Goal: Information Seeking & Learning: Learn about a topic

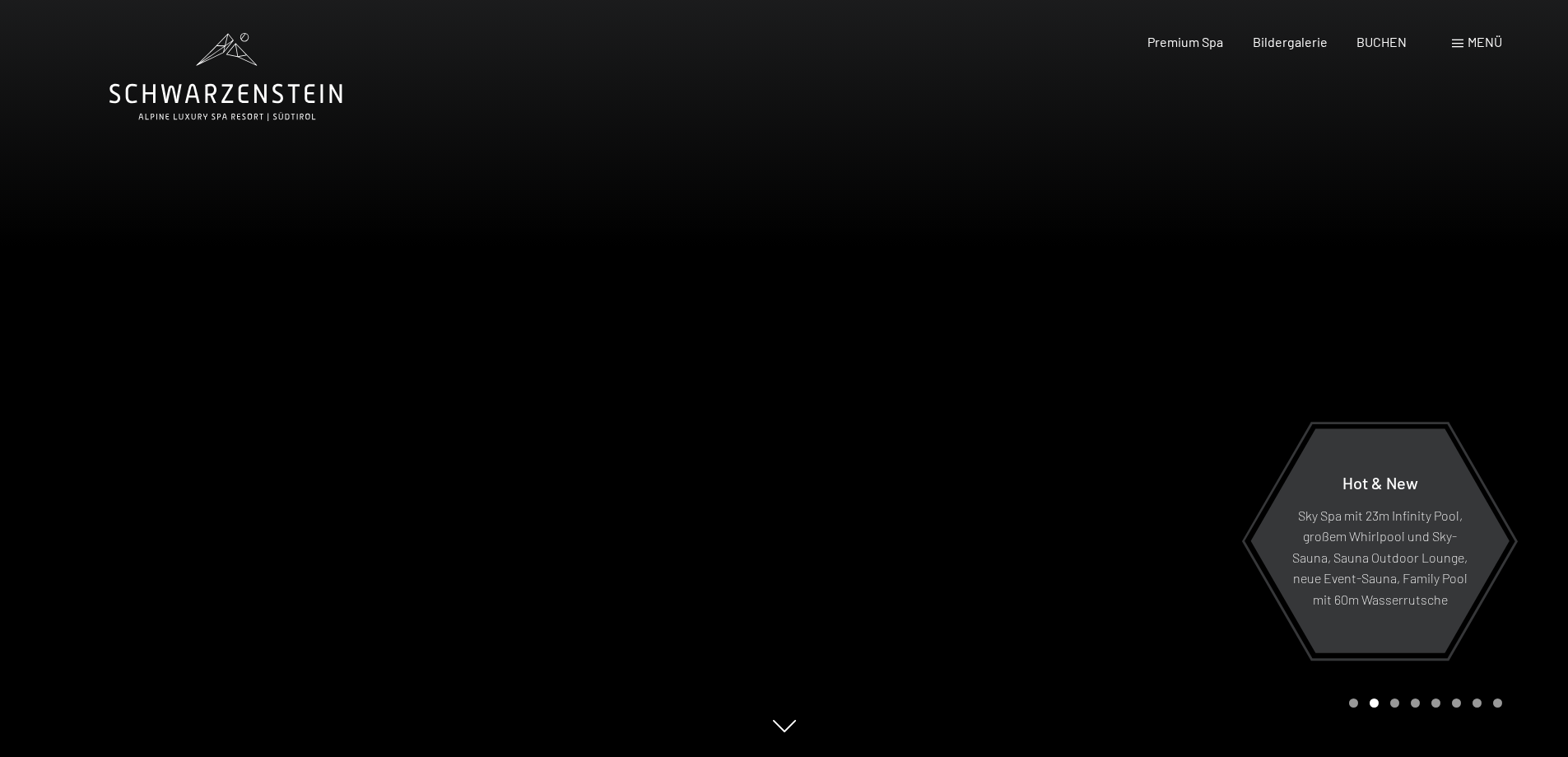
scroll to position [82, 0]
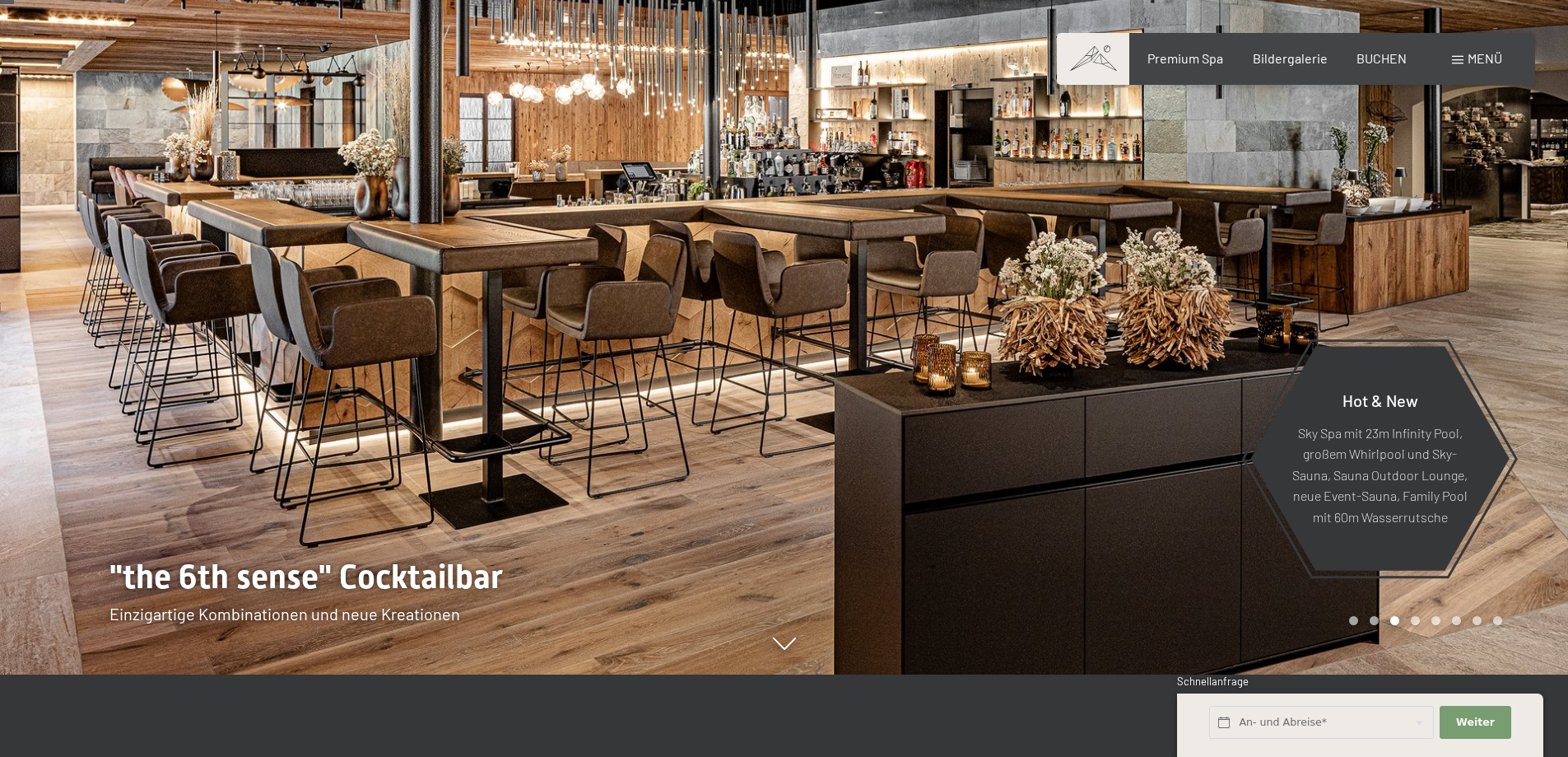
click at [782, 675] on div "Hot & New Sky Spa mit 23m Infinity Pool, großem Whirlpool und Sky-Sauna, Sauna …" at bounding box center [785, 675] width 1350 height 0
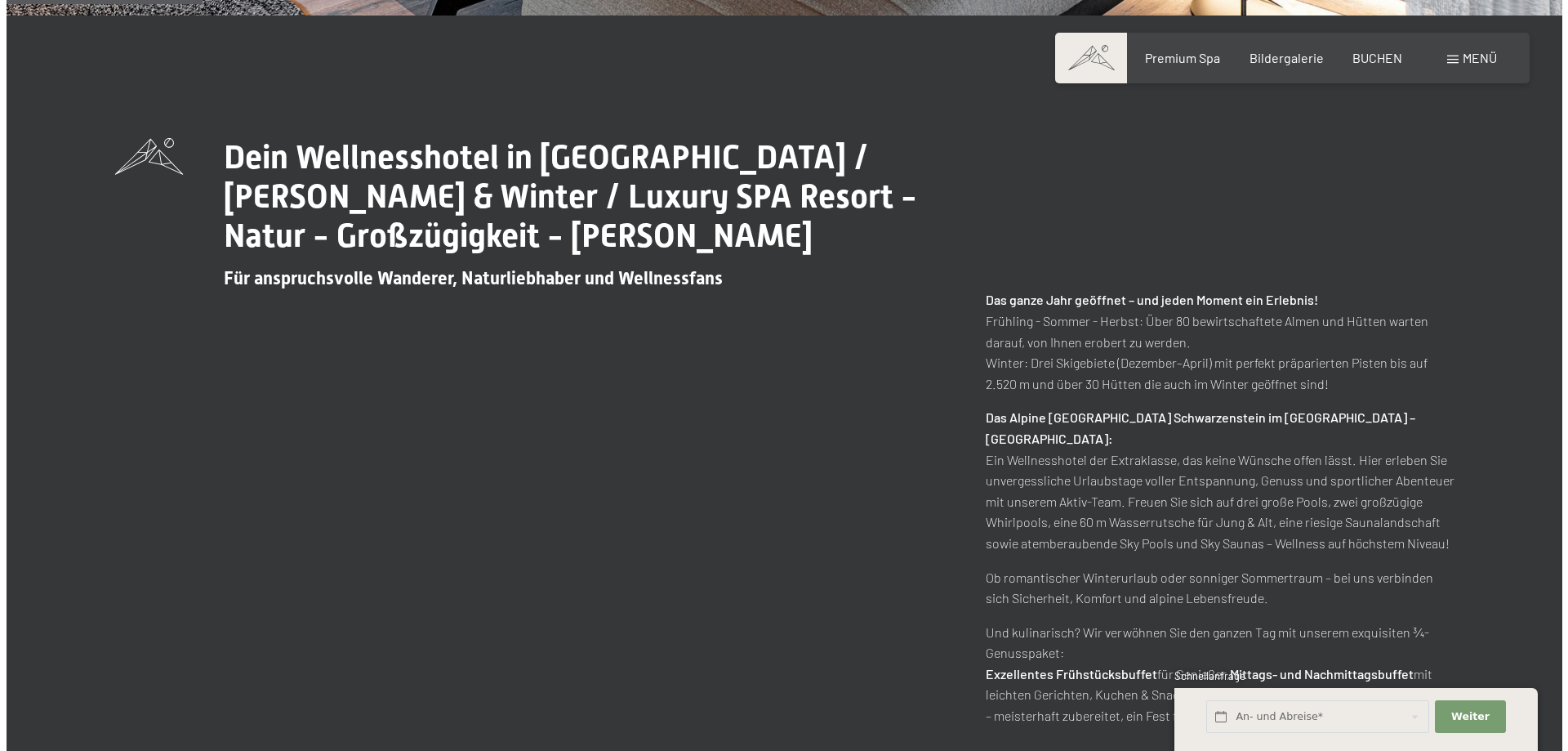
scroll to position [1155, 0]
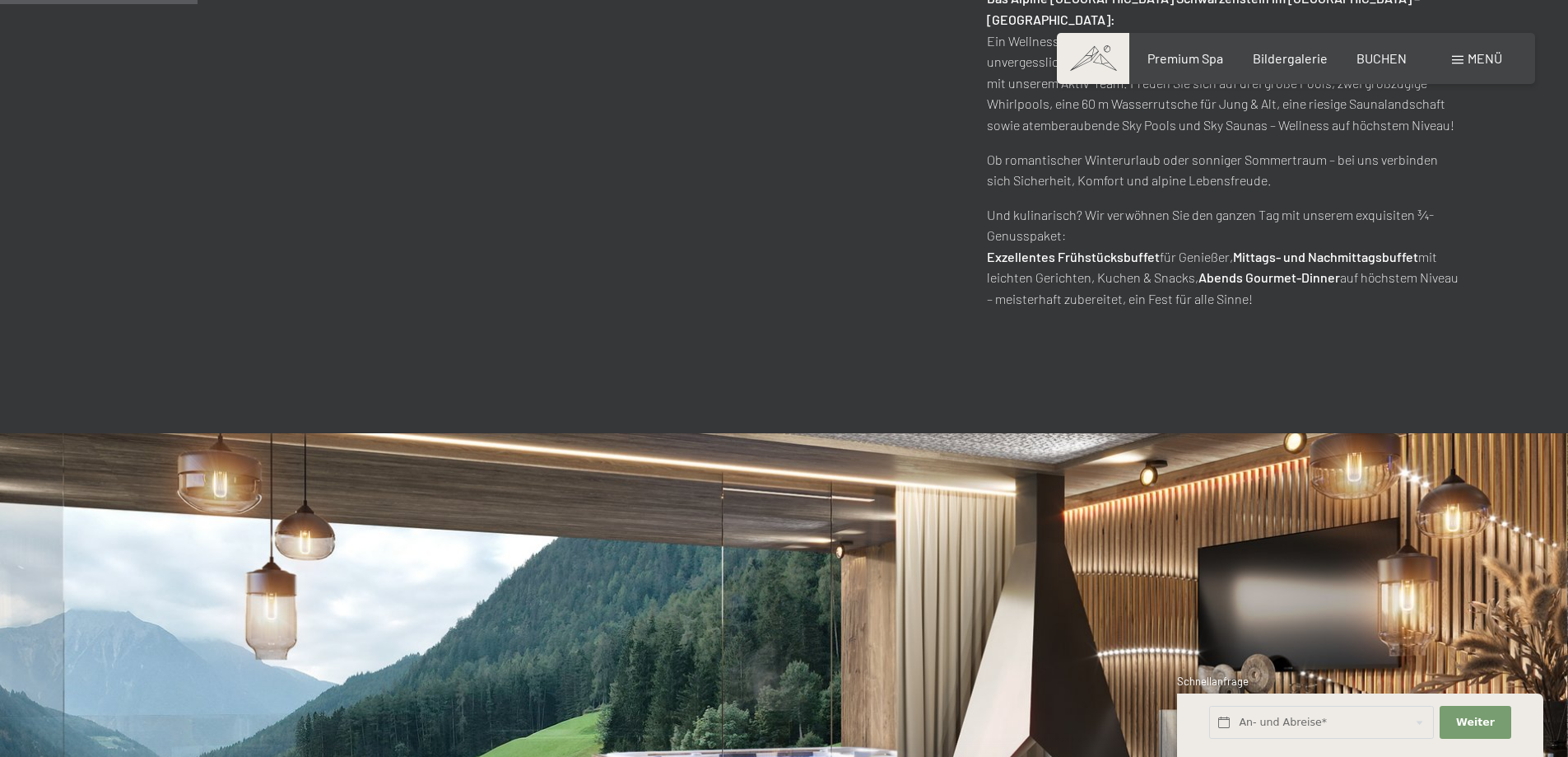
click at [1461, 56] on span at bounding box center [1458, 60] width 12 height 8
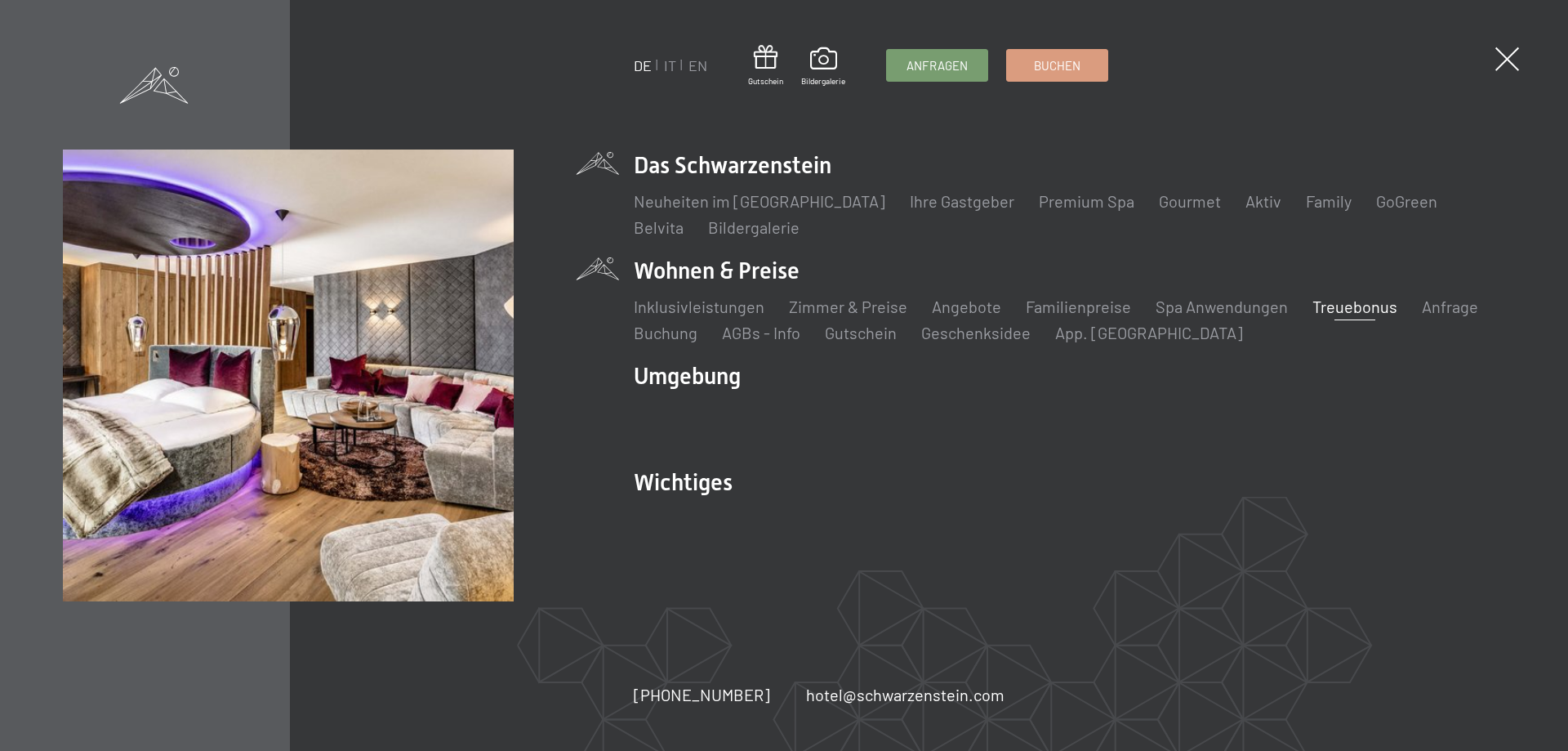
click at [1356, 302] on link "Treuebonus" at bounding box center [1354, 307] width 85 height 20
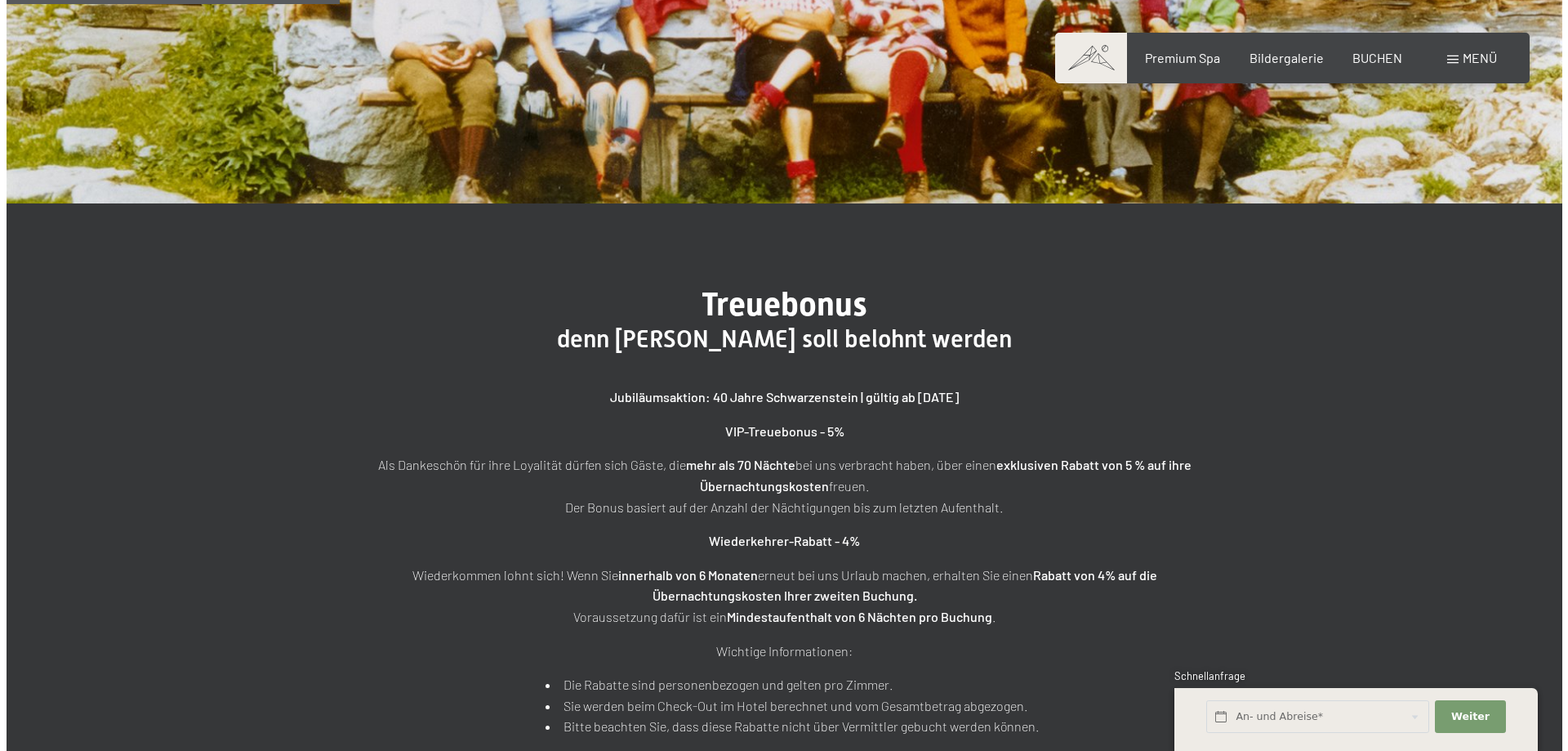
scroll to position [379, 0]
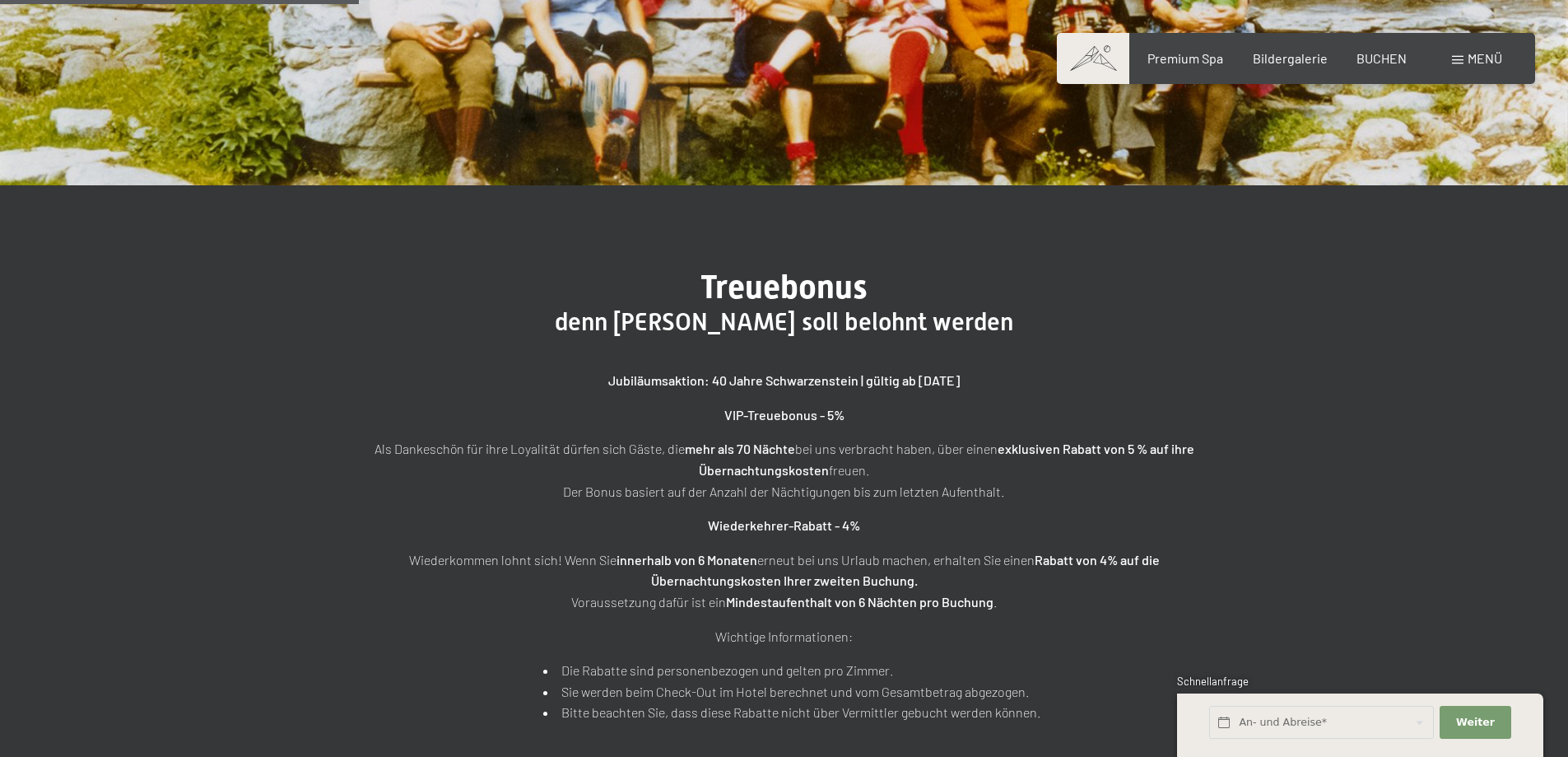
click at [1467, 57] on span "Menü" at bounding box center [1485, 57] width 35 height 16
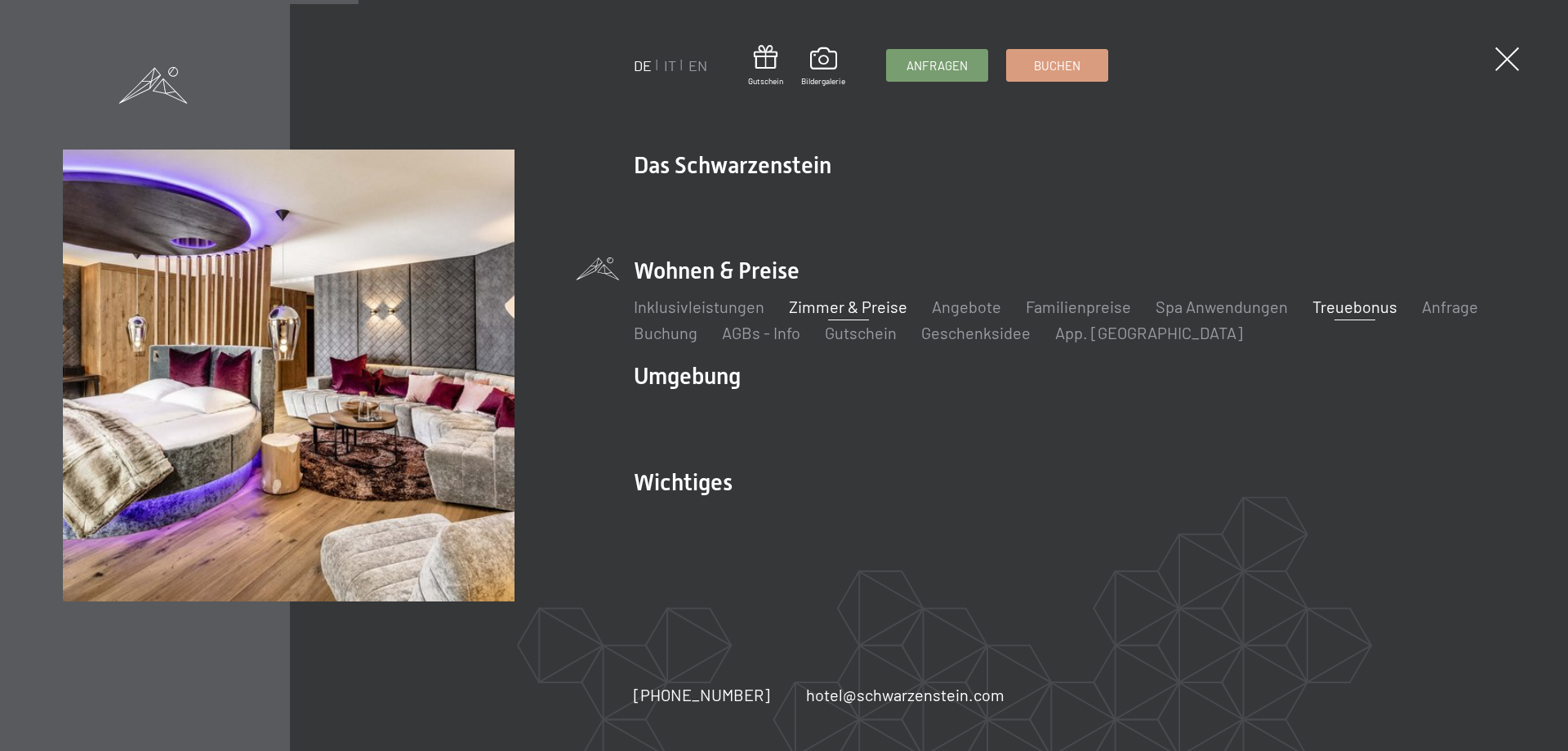
click at [827, 303] on link "Zimmer & Preise" at bounding box center [847, 307] width 118 height 20
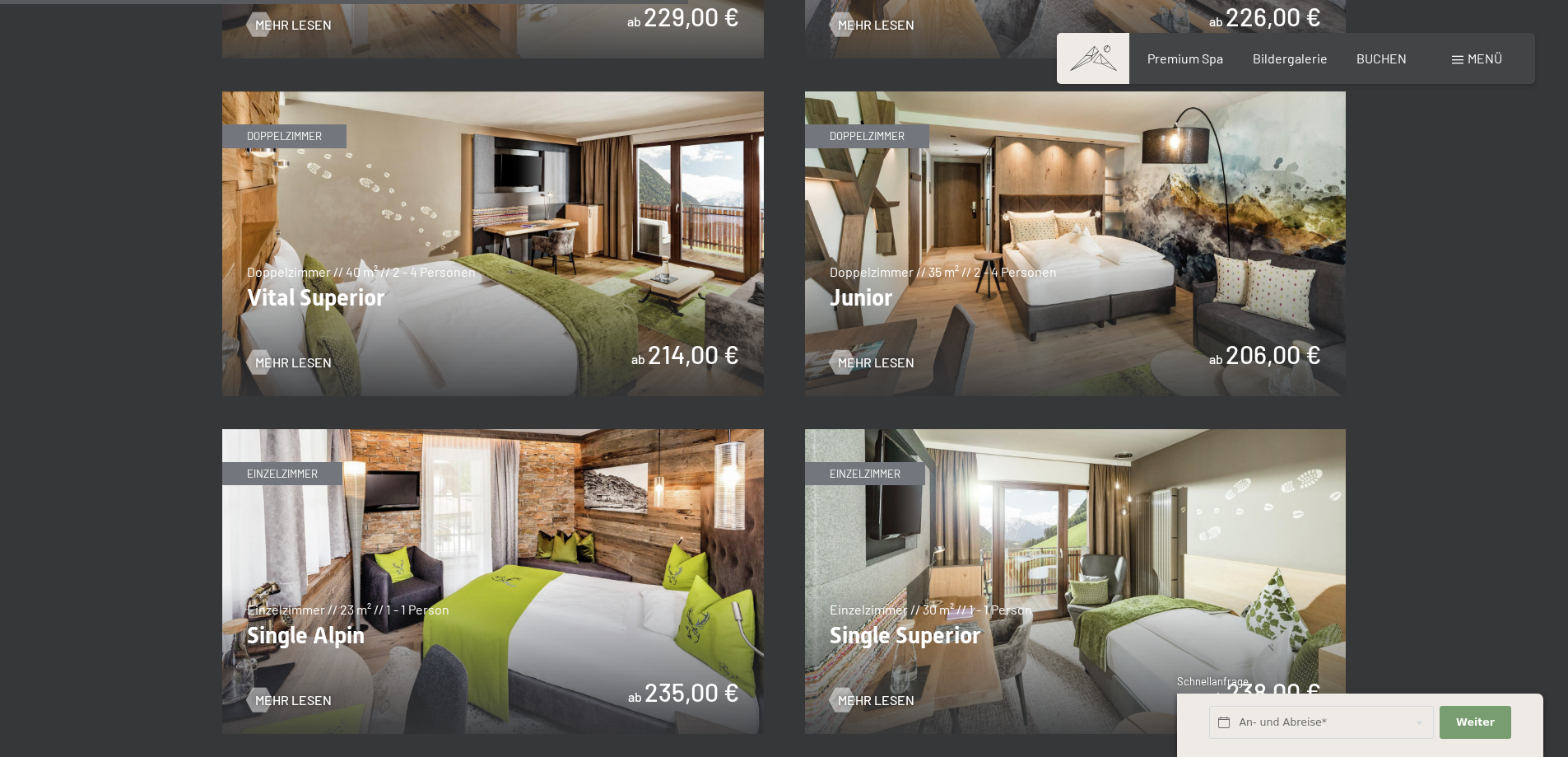
scroll to position [2278, 0]
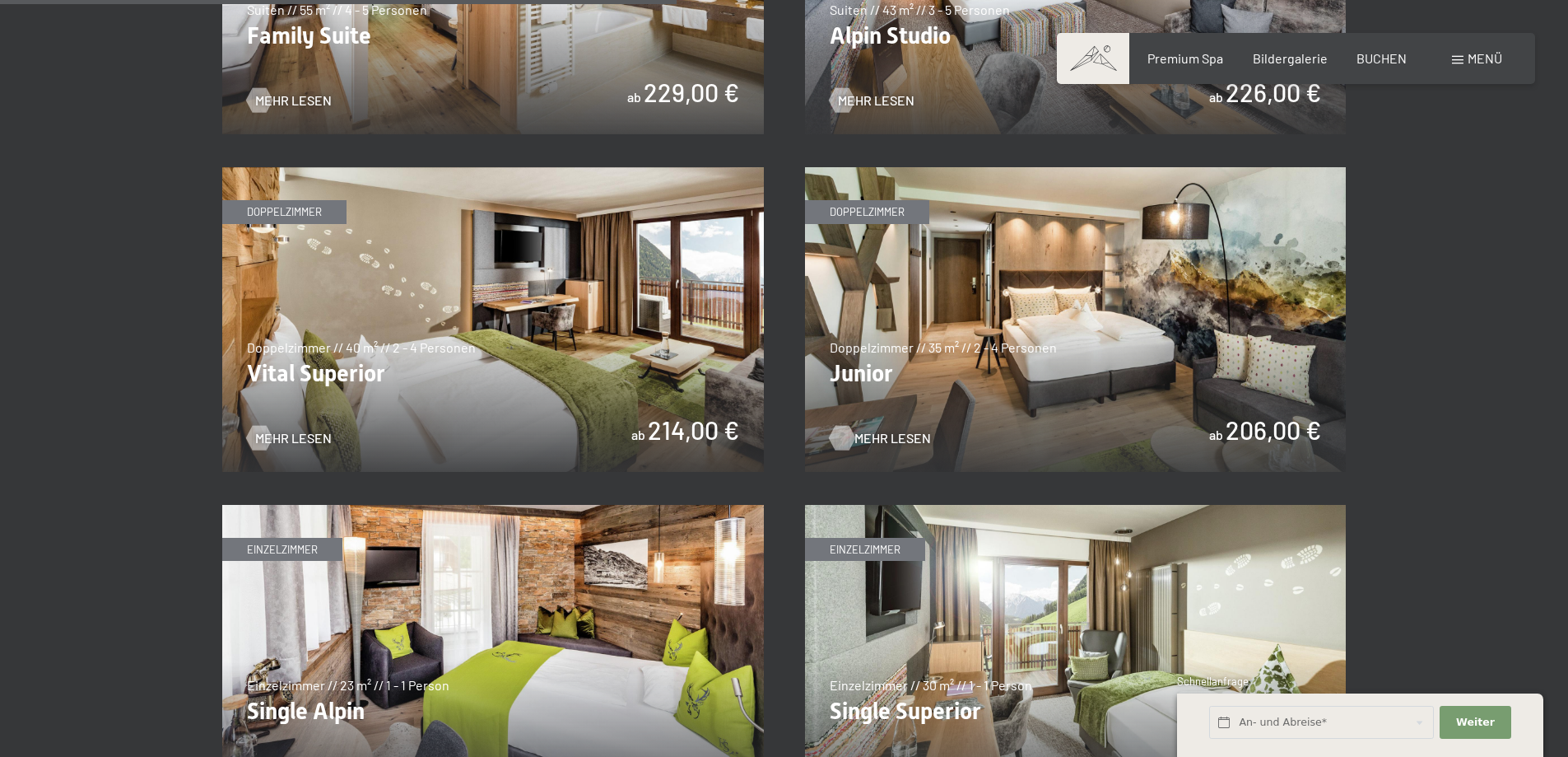
click at [871, 436] on span "Mehr Lesen" at bounding box center [893, 438] width 77 height 18
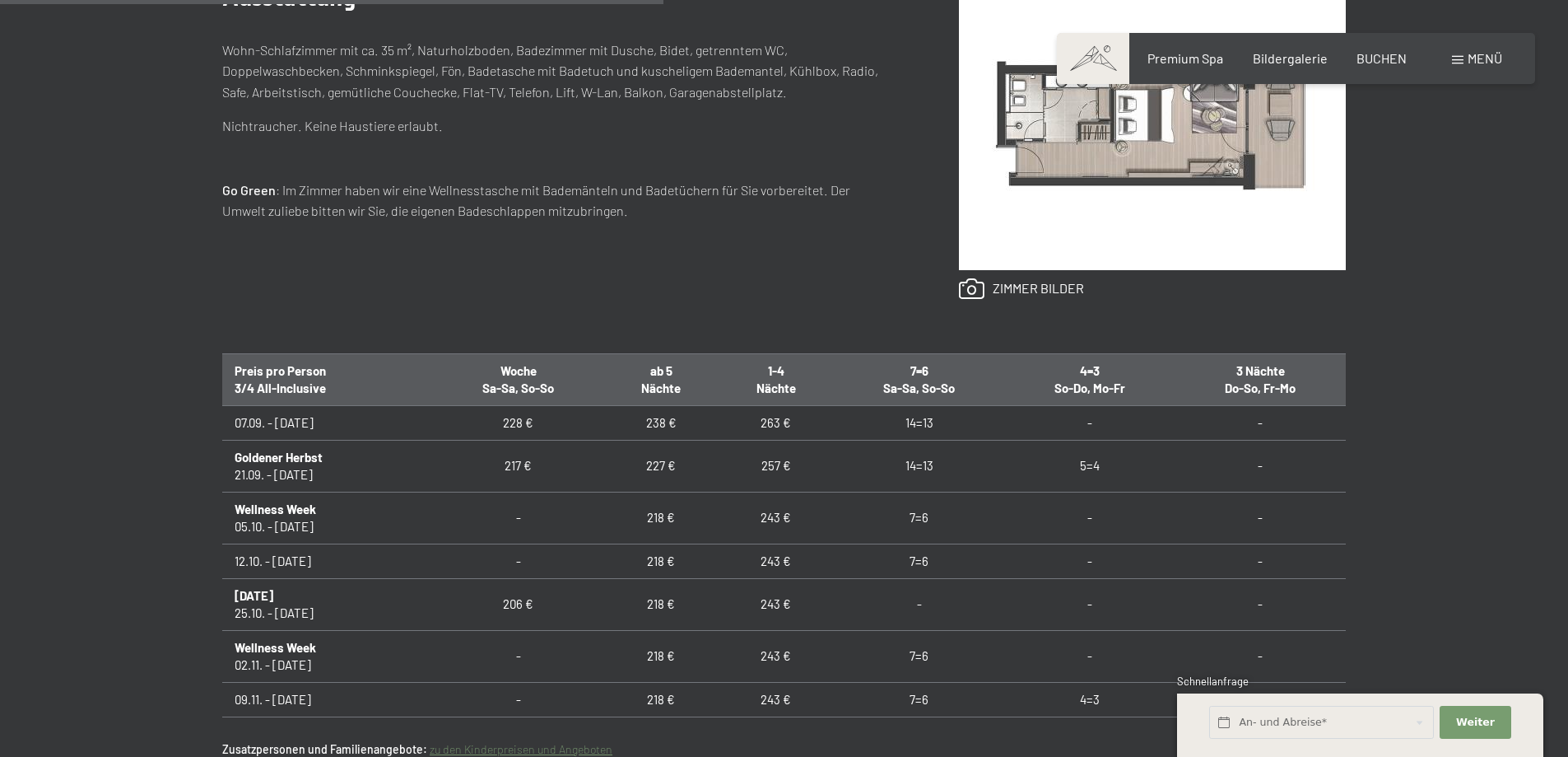
scroll to position [989, 0]
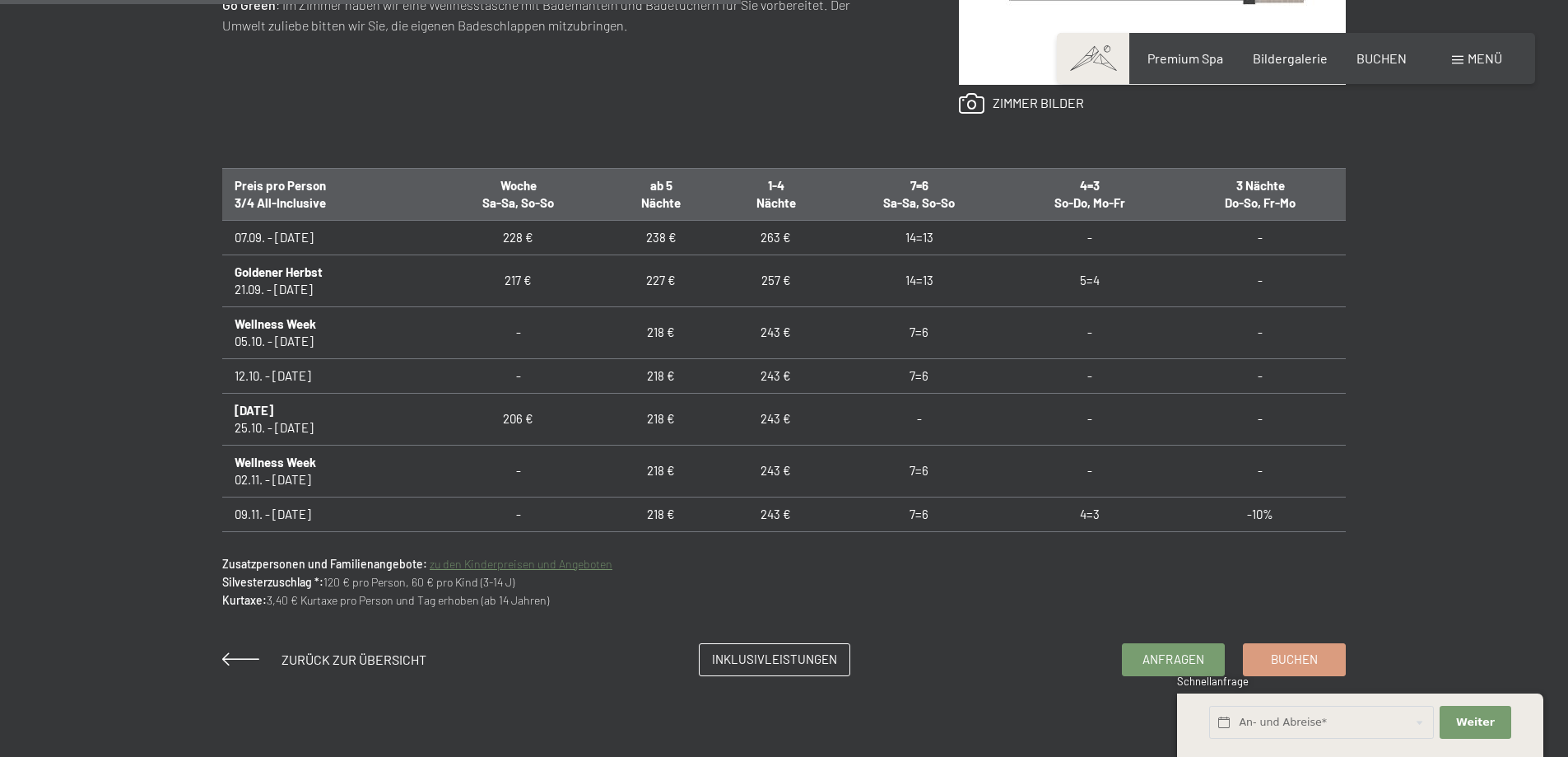
click at [458, 563] on link "zu den Kinderpreisen und Angeboten" at bounding box center [521, 564] width 183 height 14
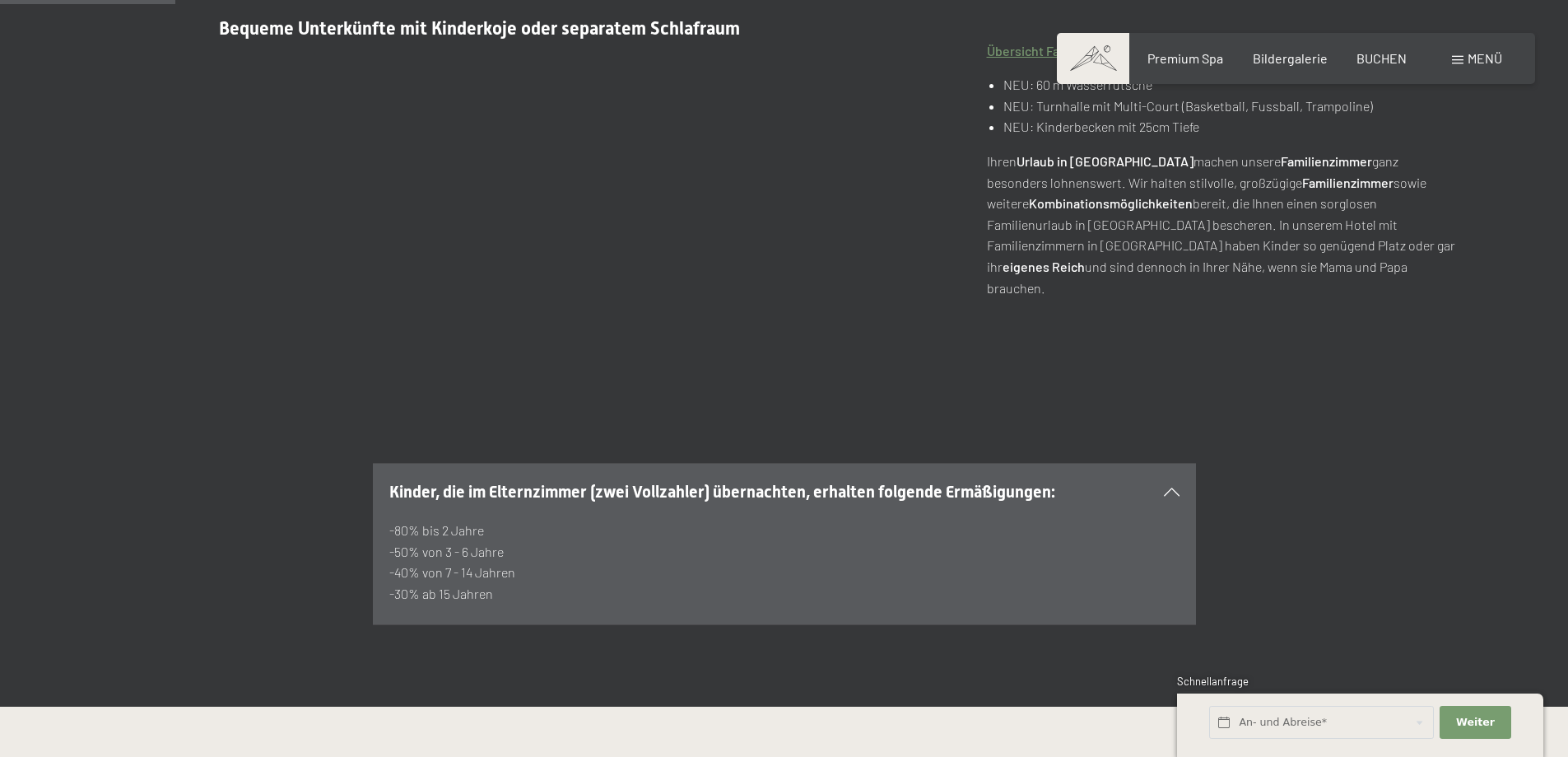
scroll to position [714, 0]
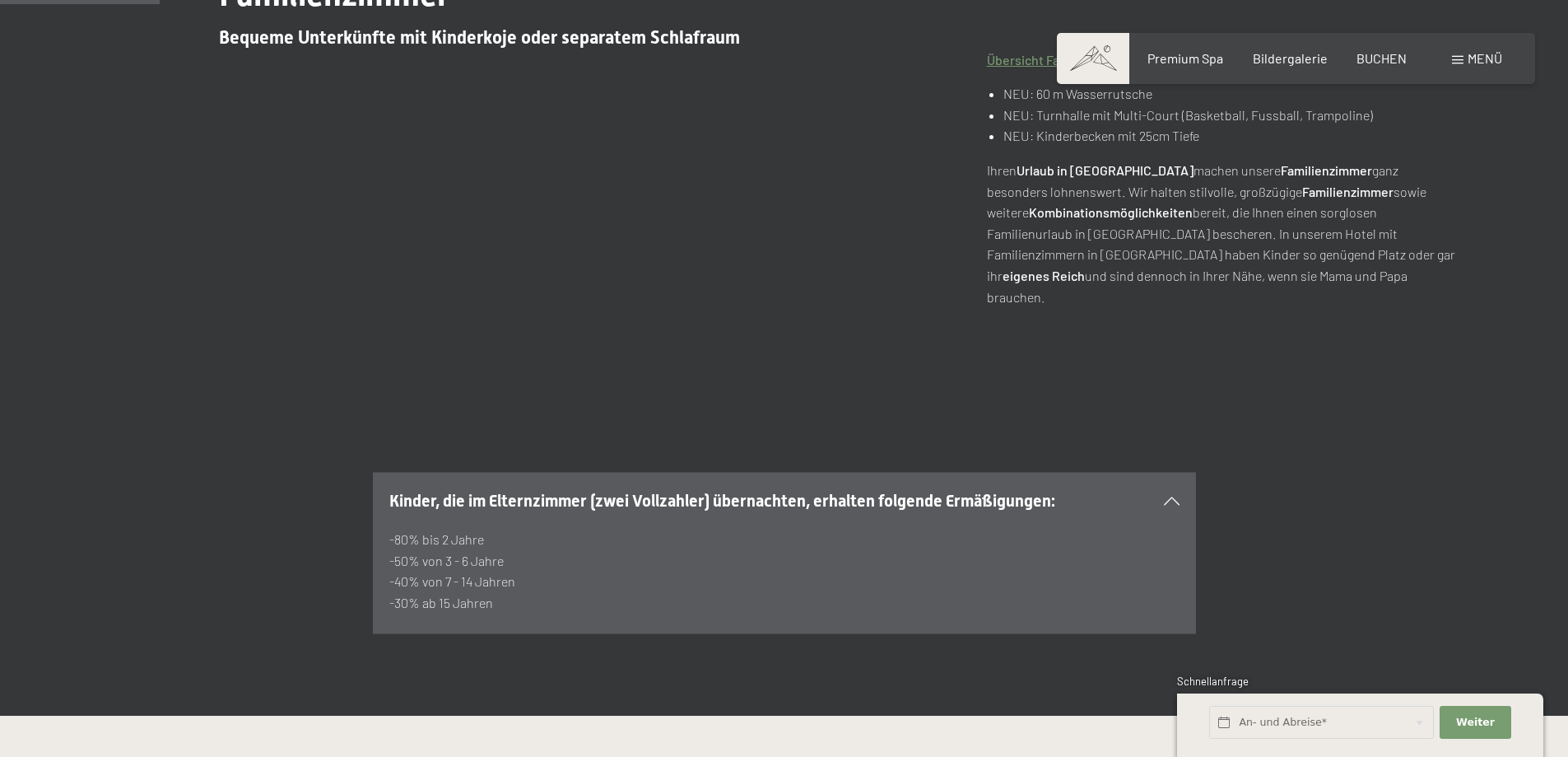
click at [1173, 496] on icon at bounding box center [1172, 501] width 16 height 8
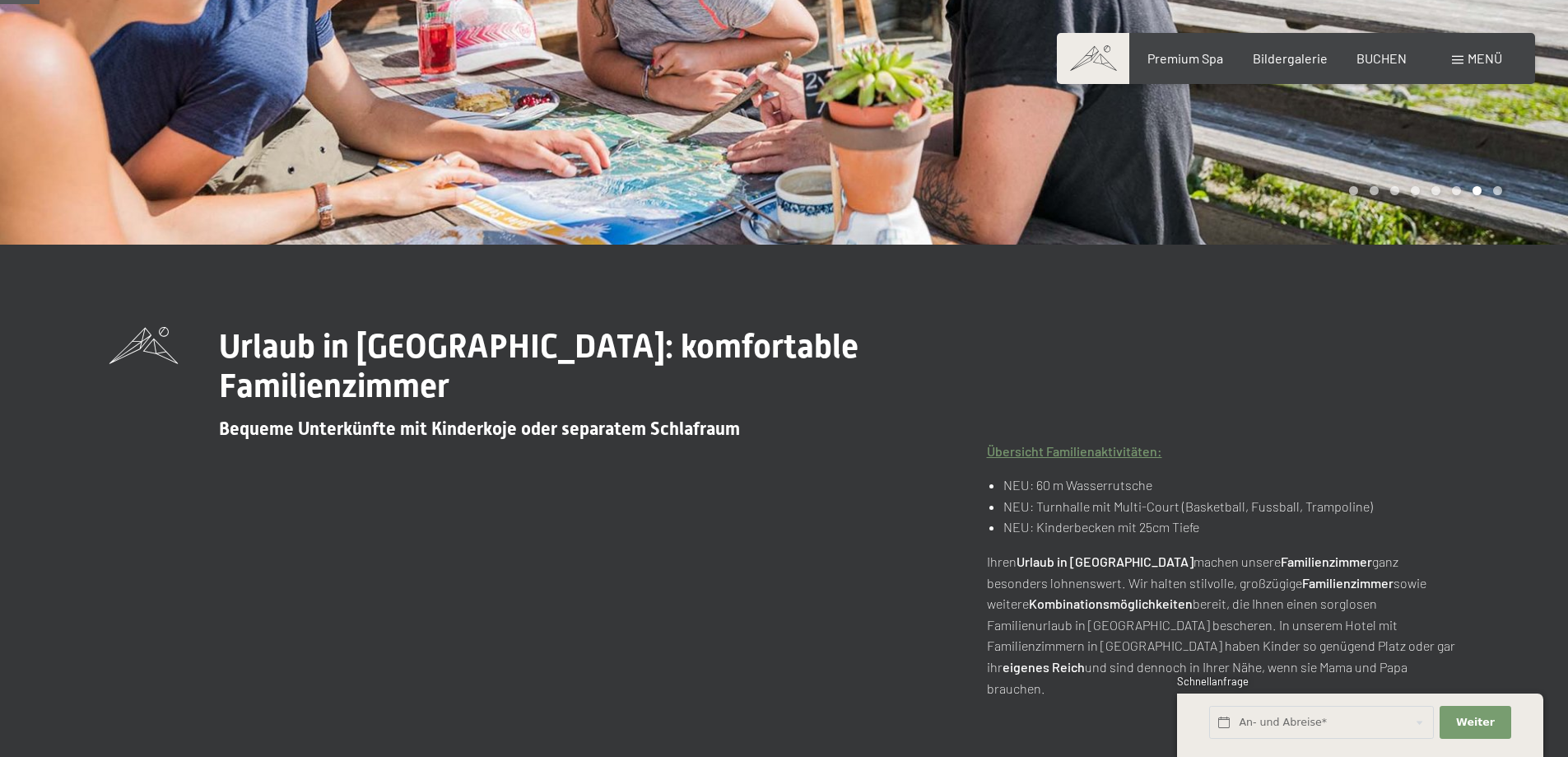
scroll to position [0, 0]
